Goal: Find specific page/section: Find specific page/section

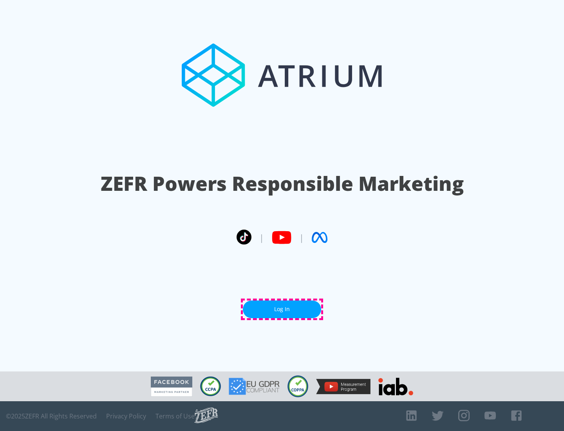
click at [282, 309] on link "Log In" at bounding box center [282, 309] width 78 height 18
